Goal: Task Accomplishment & Management: Manage account settings

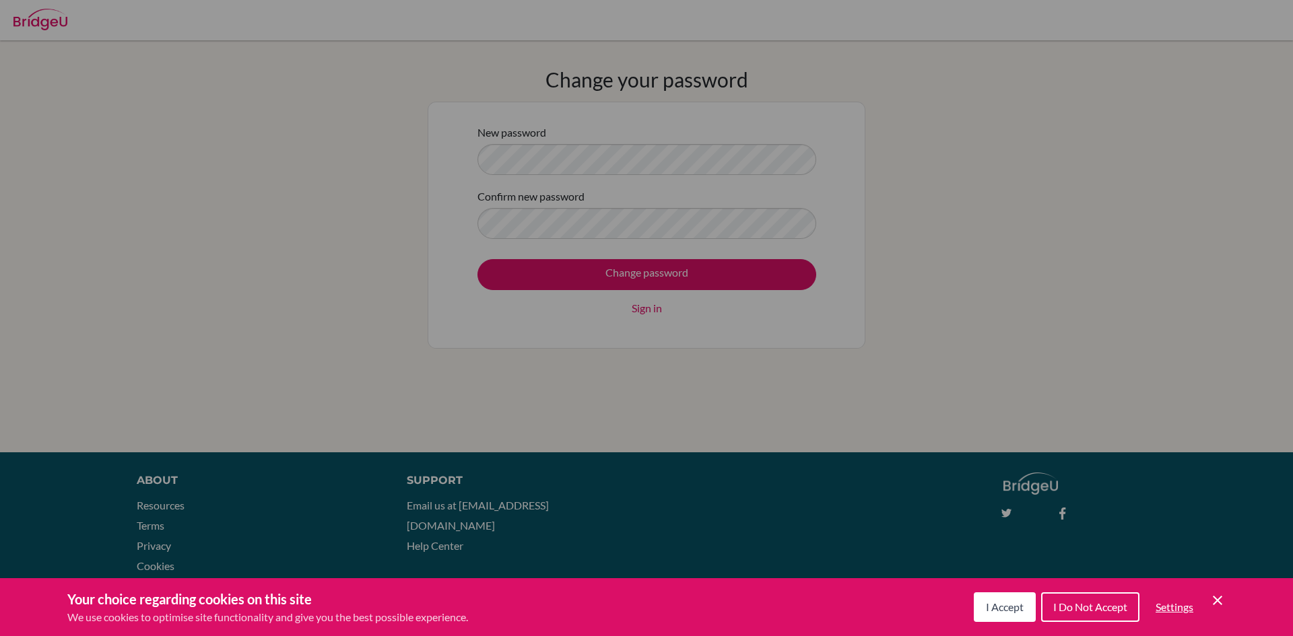
click at [1217, 603] on icon "Cookie Control Close Icon" at bounding box center [1218, 601] width 16 height 16
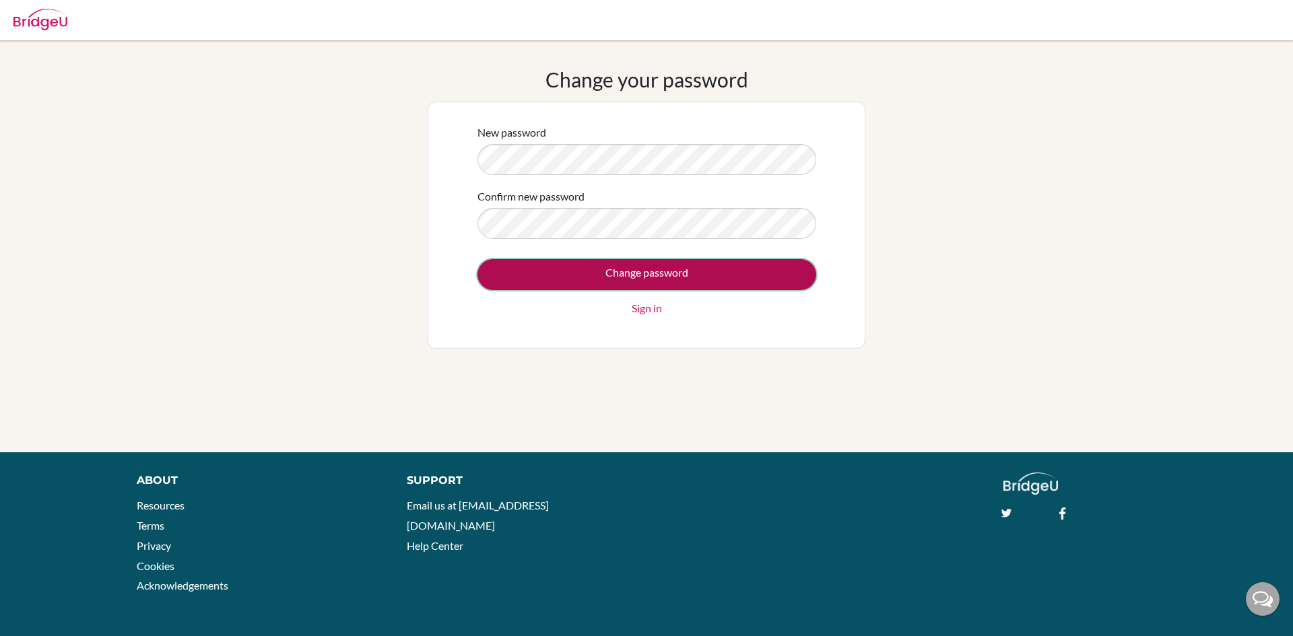
click at [651, 262] on input "Change password" at bounding box center [646, 274] width 339 height 31
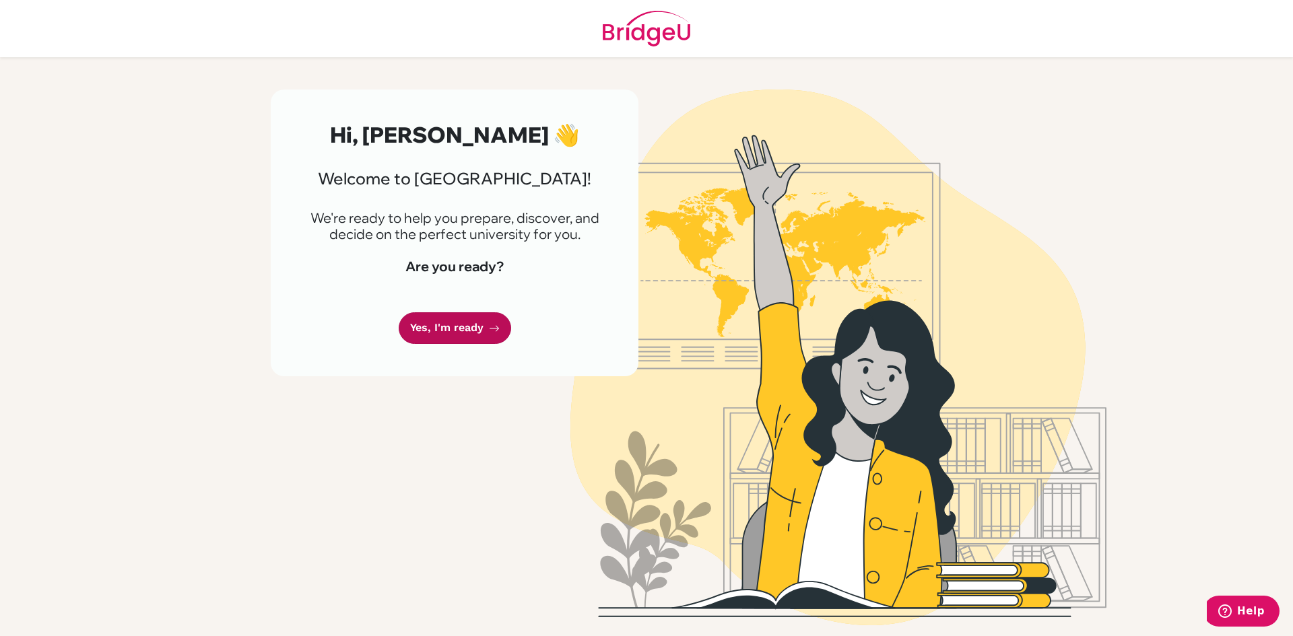
click at [475, 316] on link "Yes, I'm ready" at bounding box center [455, 328] width 112 height 32
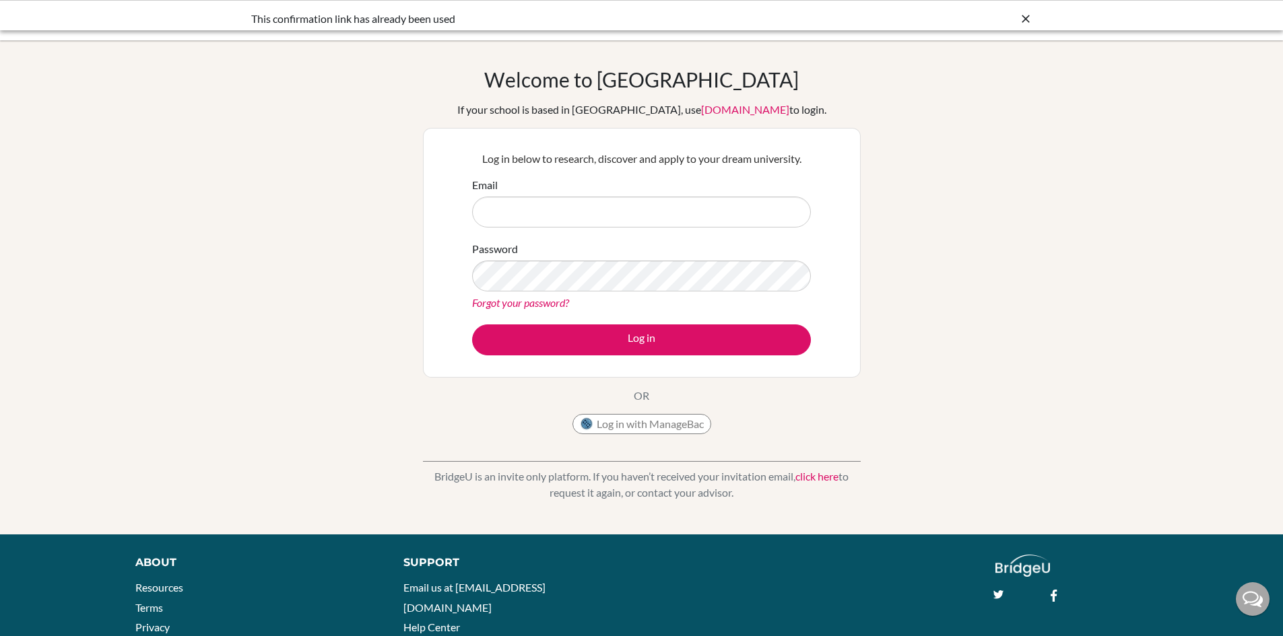
click at [541, 204] on input "Email" at bounding box center [641, 212] width 339 height 31
type input "chandrika@trins.org"
click at [1027, 11] on div at bounding box center [1025, 19] width 13 height 16
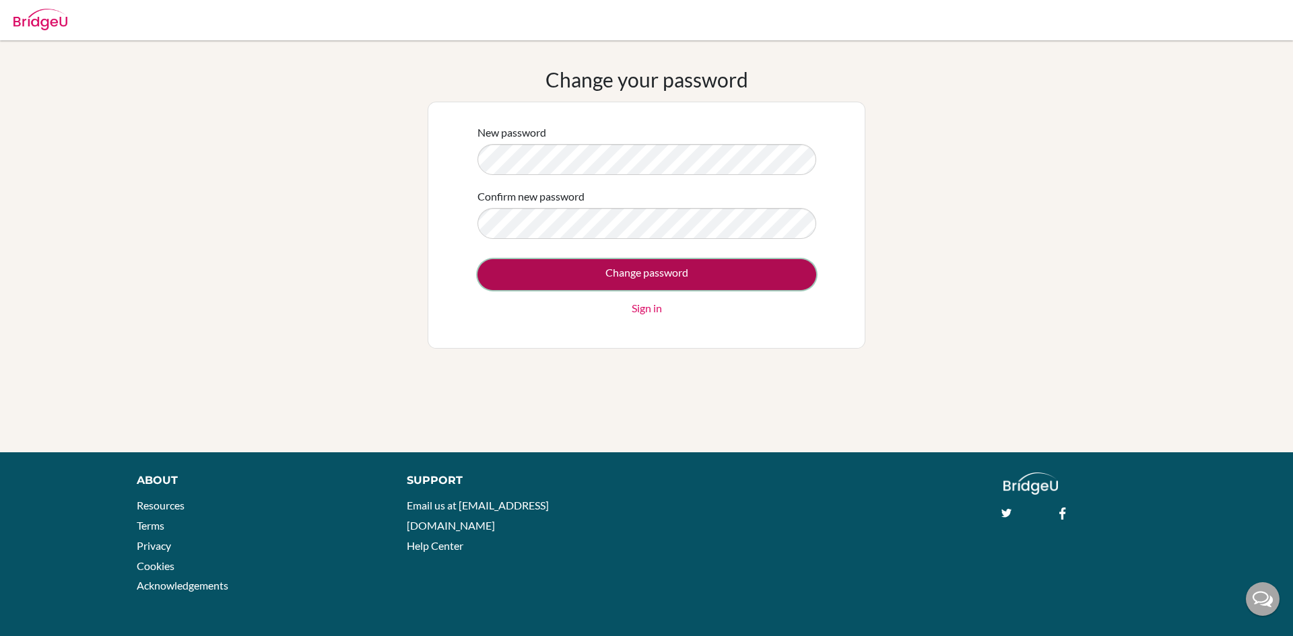
click at [554, 284] on input "Change password" at bounding box center [646, 274] width 339 height 31
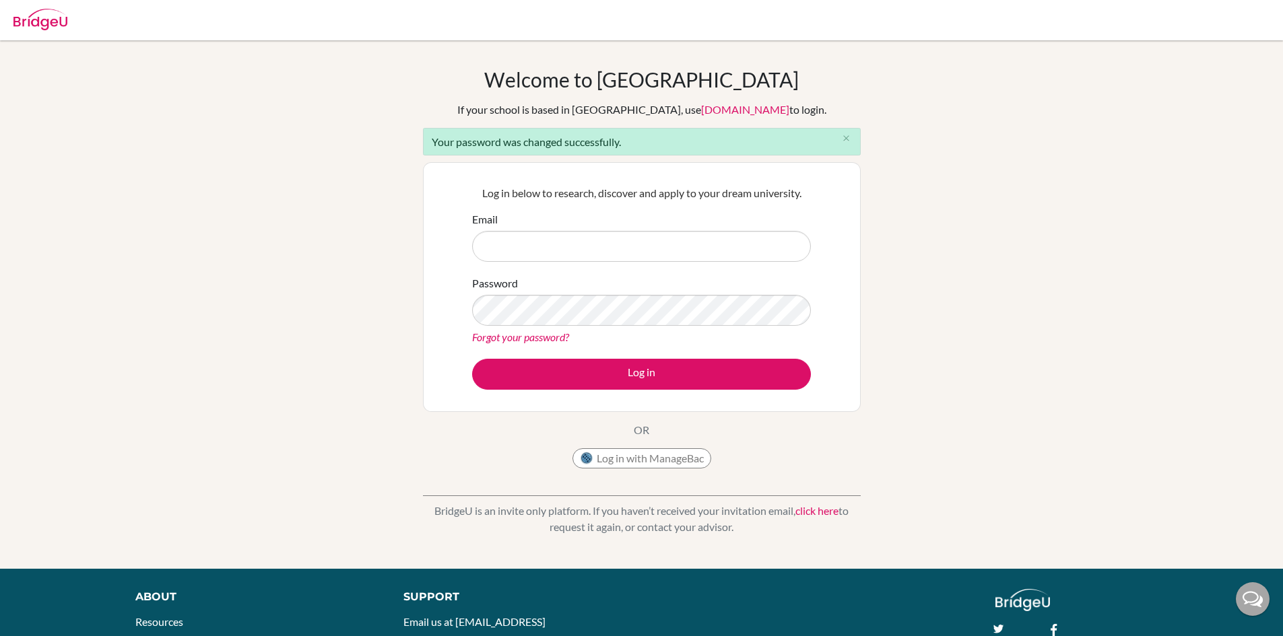
click at [574, 238] on input "Email" at bounding box center [641, 246] width 339 height 31
type input "[PERSON_NAME][EMAIL_ADDRESS][DOMAIN_NAME]"
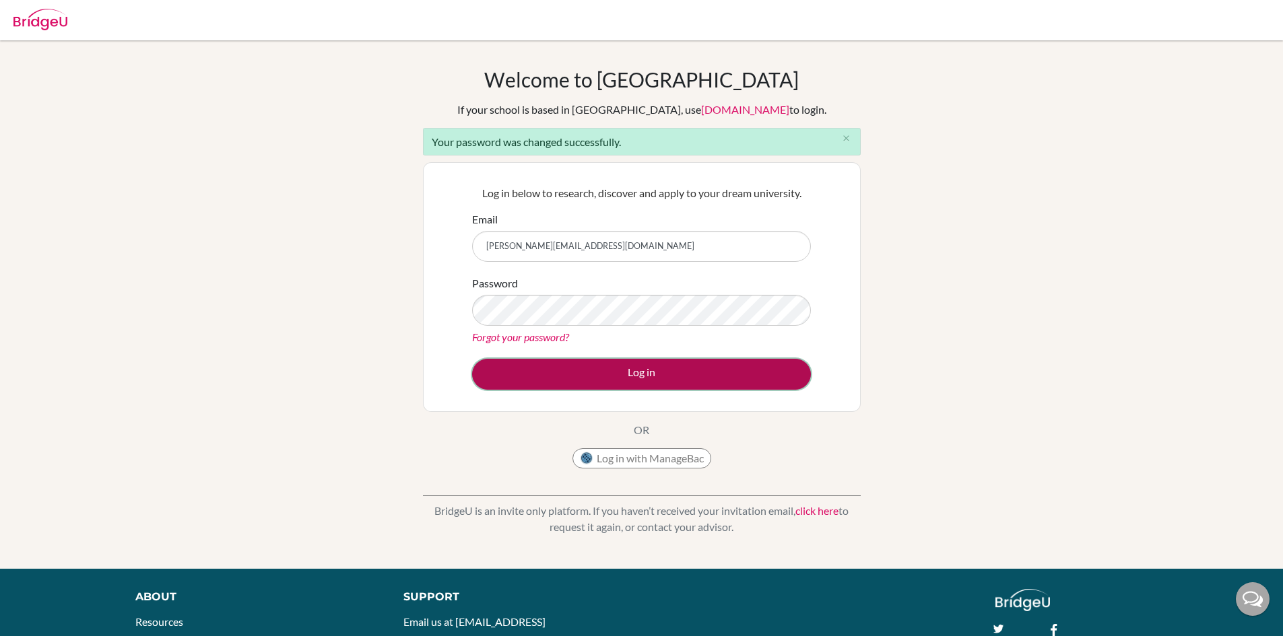
click at [608, 377] on button "Log in" at bounding box center [641, 374] width 339 height 31
